Goal: Task Accomplishment & Management: Manage account settings

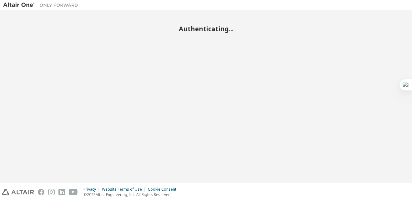
click at [210, 29] on h2 "Authenticating..." at bounding box center [206, 29] width 406 height 8
drag, startPoint x: 210, startPoint y: 29, endPoint x: 216, endPoint y: 78, distance: 49.2
click at [216, 78] on div "Authenticating..." at bounding box center [206, 96] width 406 height 166
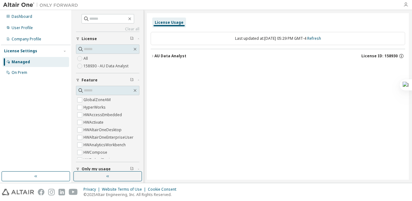
click at [407, 4] on icon "button" at bounding box center [405, 4] width 5 height 5
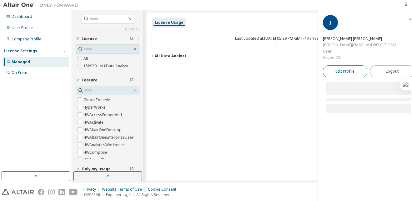
click at [358, 65] on link "Edit Profile" at bounding box center [345, 71] width 44 height 12
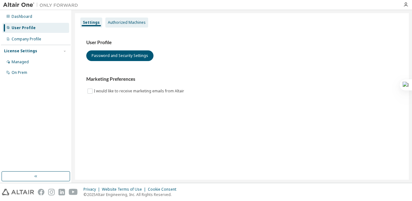
click at [127, 25] on div "Authorized Machines" at bounding box center [127, 22] width 38 height 5
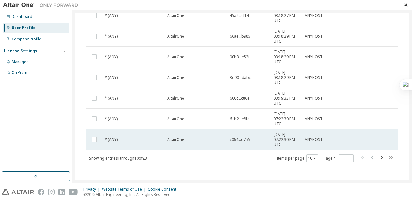
scroll to position [134, 0]
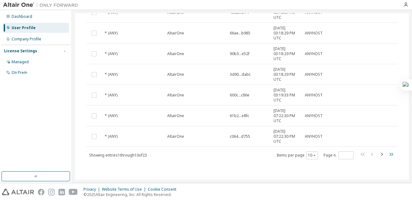
click at [388, 154] on icon "button" at bounding box center [391, 154] width 8 height 8
type input "*"
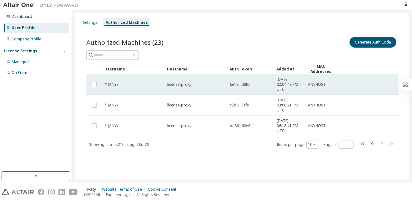
scroll to position [0, 0]
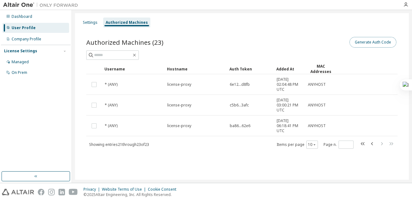
click at [374, 43] on button "Generate Auth Code" at bounding box center [373, 42] width 47 height 11
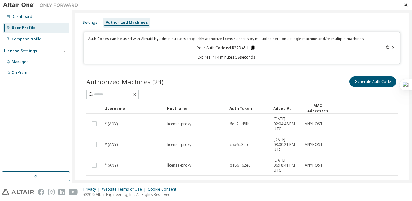
click at [252, 48] on icon at bounding box center [252, 48] width 3 height 4
click at [245, 74] on div "Authorized Machines (23) Generate Auth Code Clear Load Save Save As Field Opera…" at bounding box center [242, 136] width 326 height 137
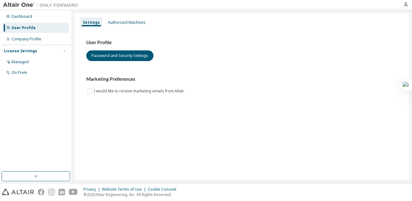
click at [123, 29] on div "User Profile Password and Security Settings Marketing Preferences I would like …" at bounding box center [242, 70] width 326 height 85
click at [124, 22] on div "Authorized Machines" at bounding box center [127, 22] width 38 height 5
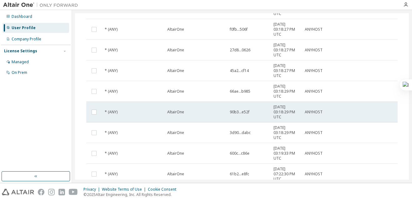
scroll to position [134, 0]
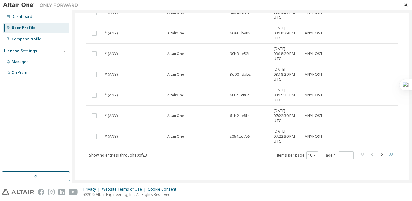
click at [389, 153] on icon "button" at bounding box center [391, 154] width 8 height 8
type input "*"
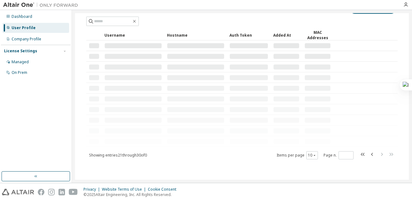
scroll to position [0, 0]
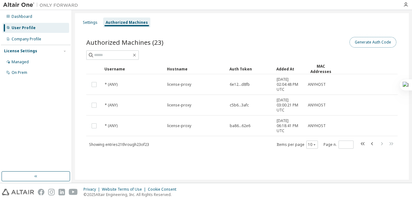
click at [367, 39] on button "Generate Auth Code" at bounding box center [373, 42] width 47 height 11
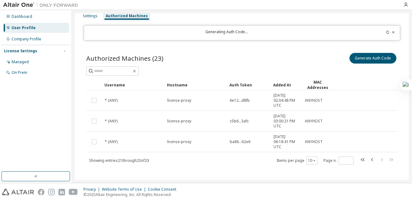
scroll to position [12, 0]
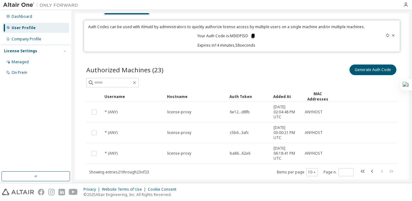
click at [251, 38] on icon at bounding box center [253, 36] width 6 height 6
